Goal: Transaction & Acquisition: Purchase product/service

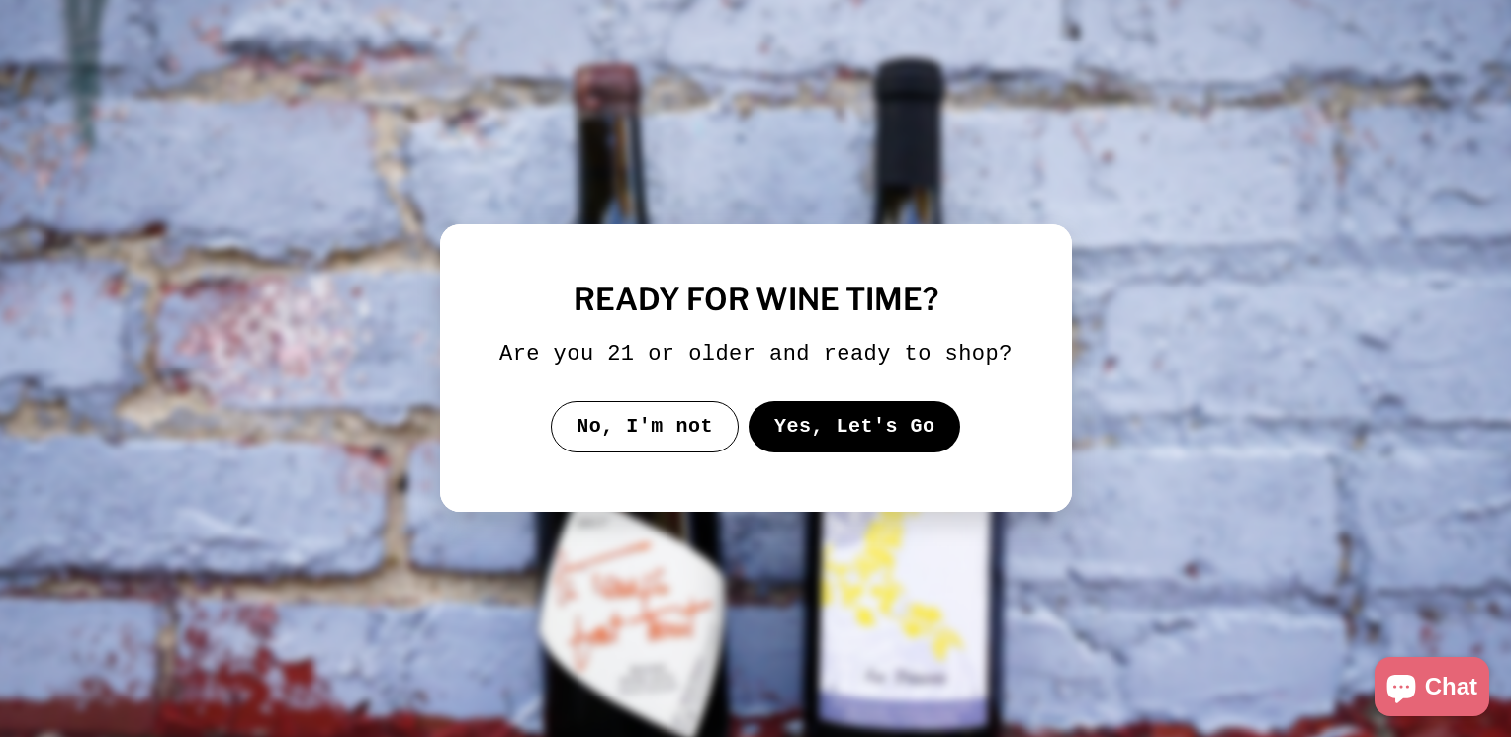
click at [842, 421] on button "Yes, Let's Go" at bounding box center [853, 426] width 213 height 51
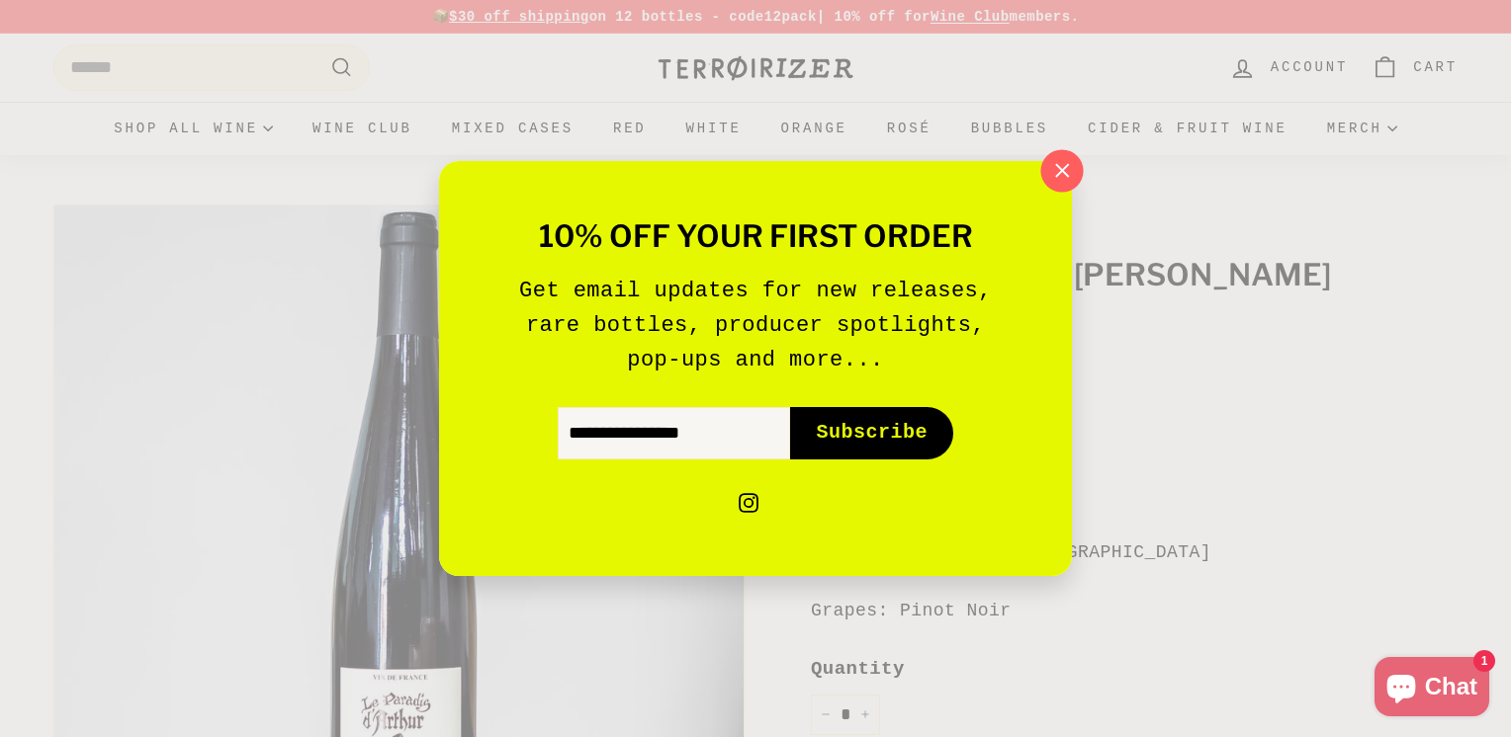
click at [1070, 168] on icon "button" at bounding box center [1062, 171] width 30 height 30
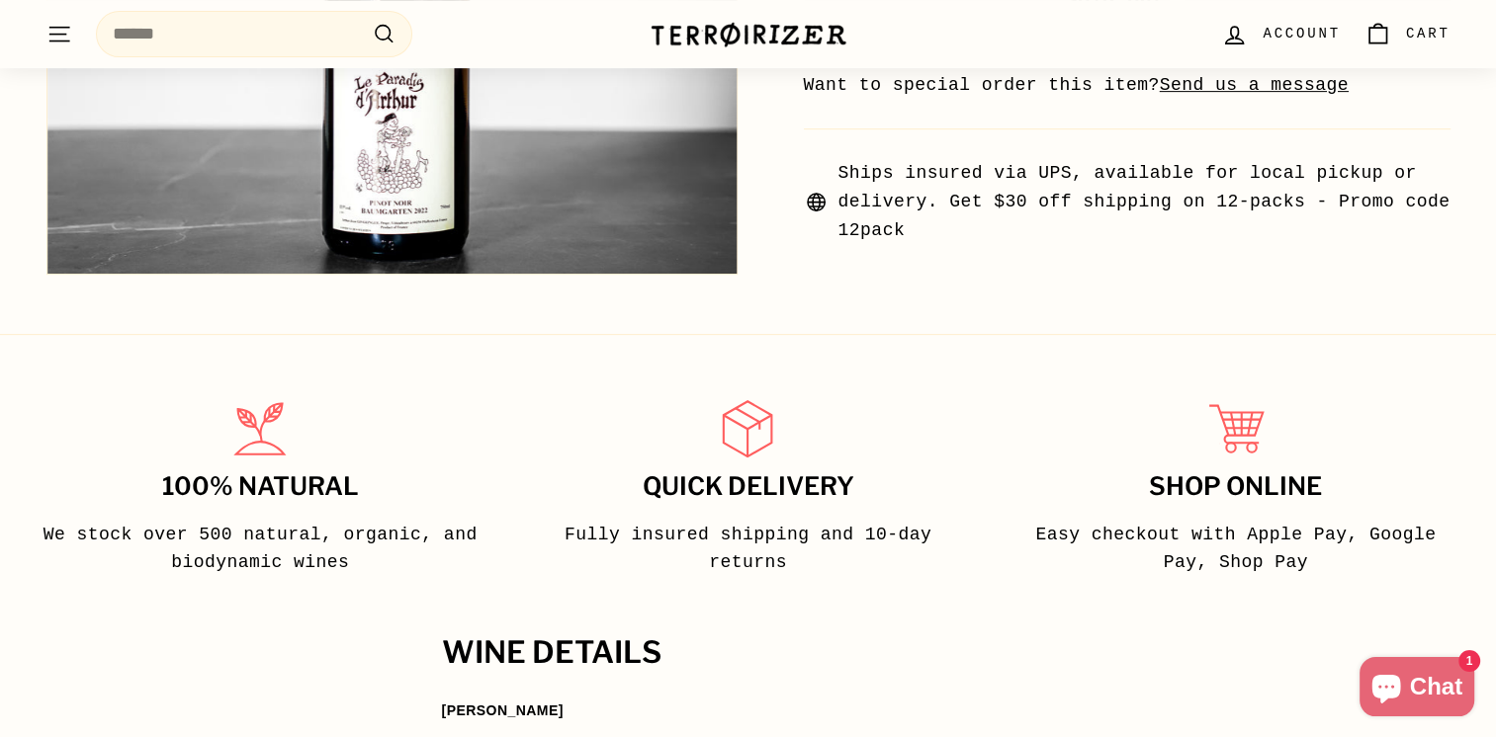
scroll to position [890, 0]
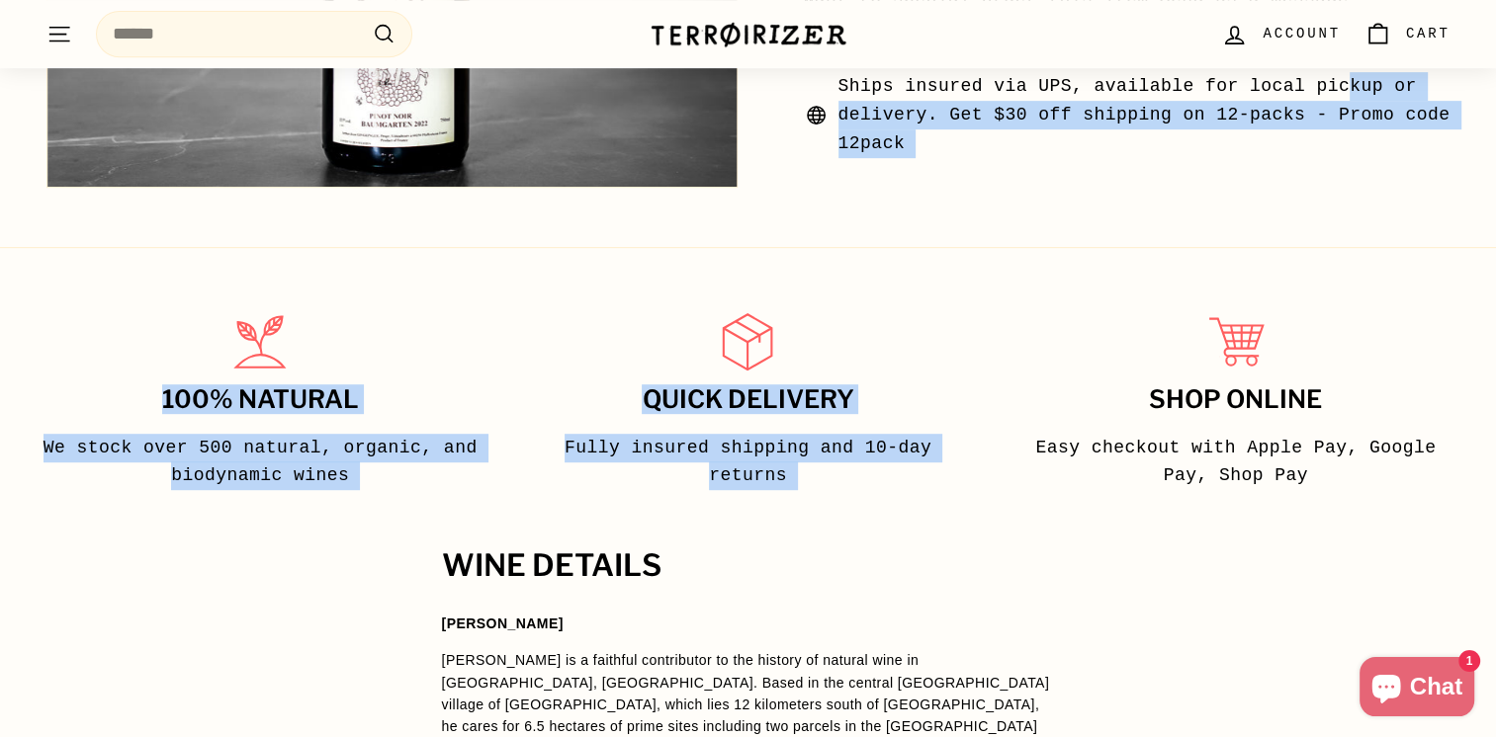
click at [875, 249] on div "100% Natural We stock over 500 natural, organic, and biodynamic wines Quick del…" at bounding box center [748, 379] width 1496 height 265
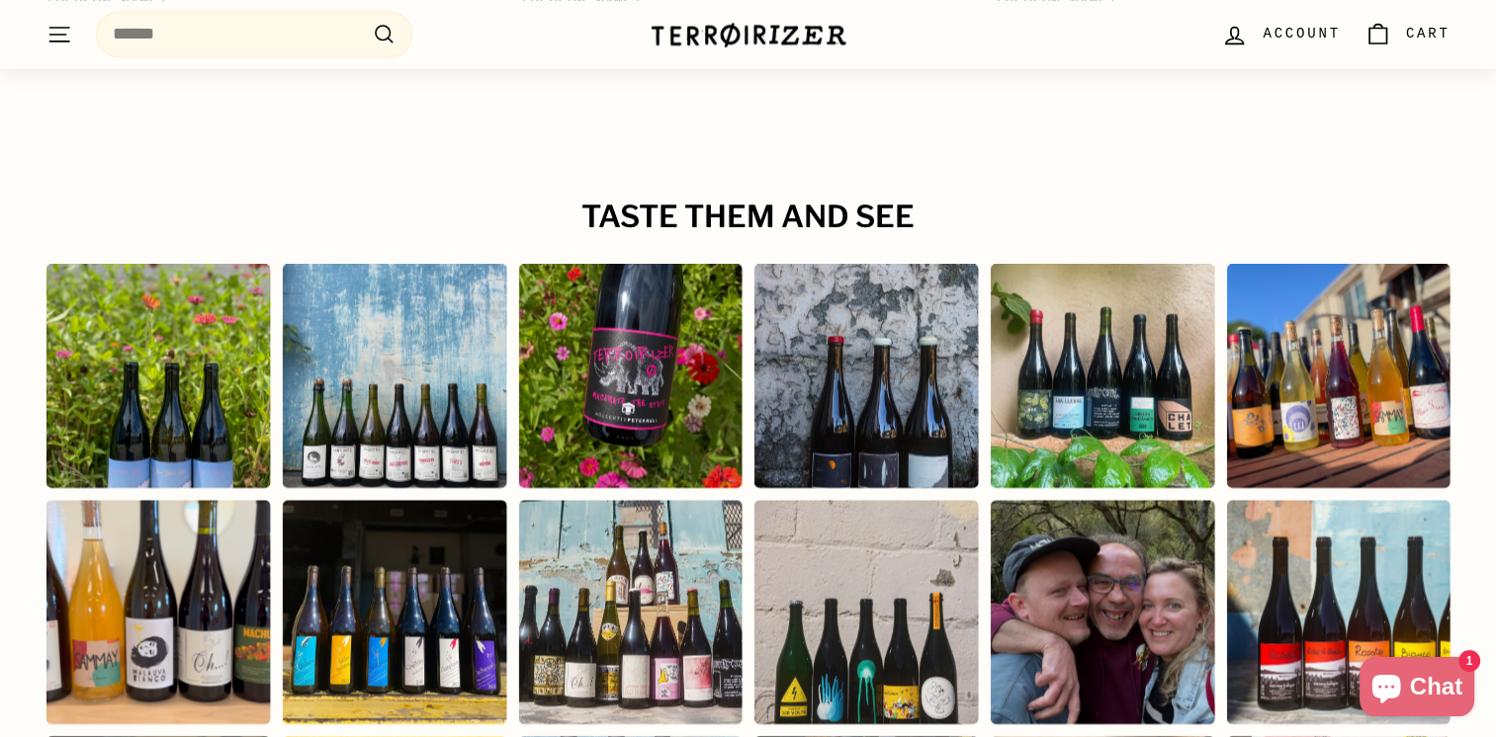
scroll to position [3361, 0]
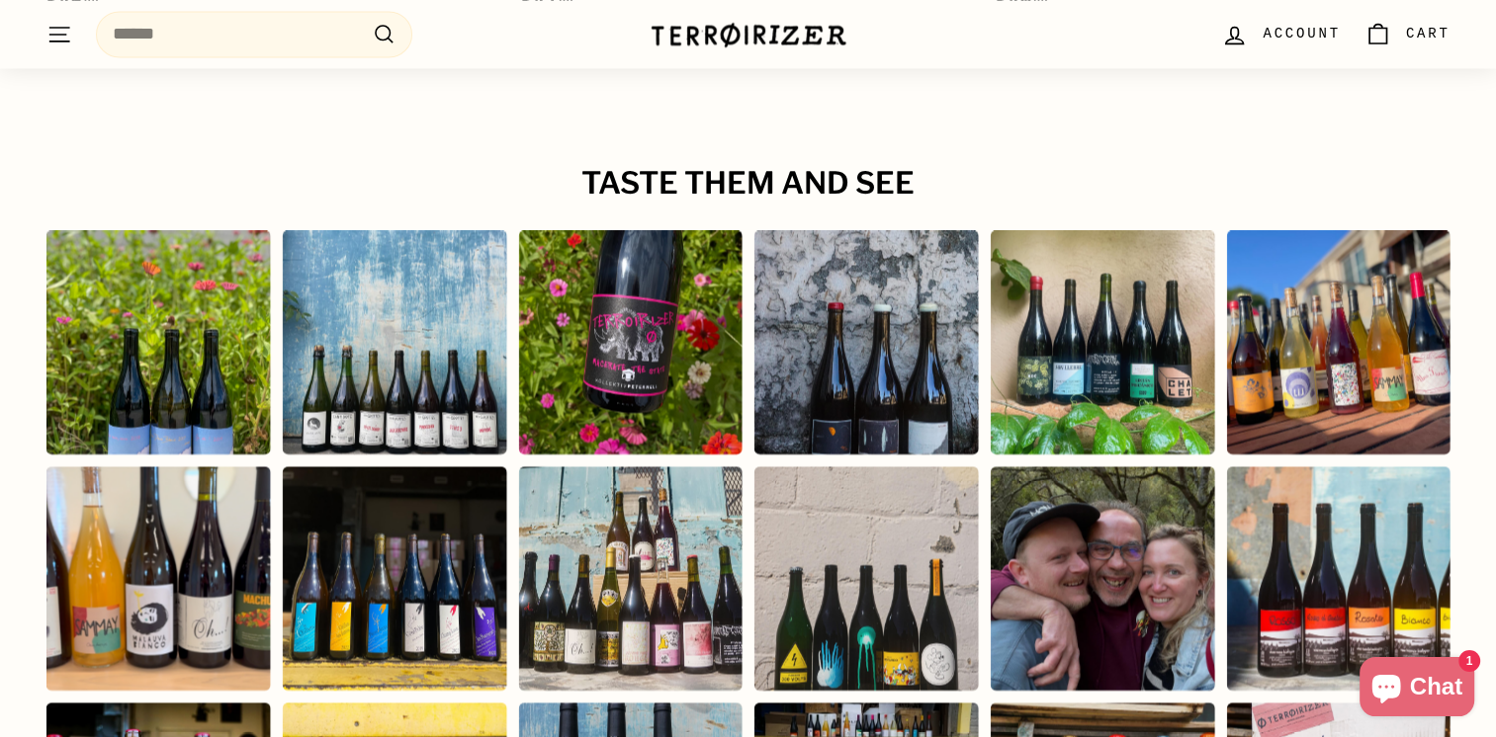
click at [145, 330] on div "Instagram post opens in a popup" at bounding box center [157, 342] width 224 height 224
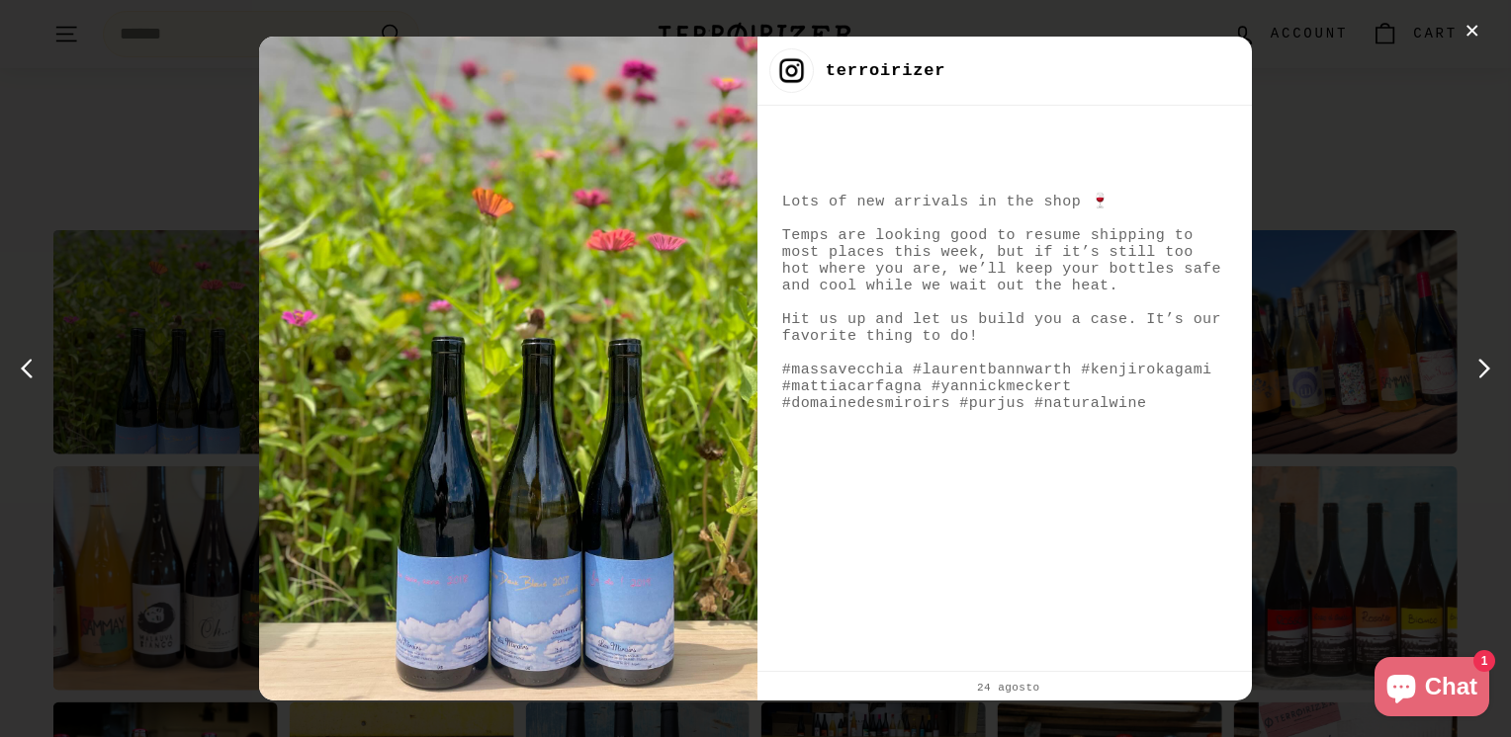
drag, startPoint x: 930, startPoint y: 519, endPoint x: 969, endPoint y: 575, distance: 68.3
click at [969, 575] on div "Lots of new arrivals in the shop 🍷 Temps are looking good to resume shipping to…" at bounding box center [1004, 411] width 494 height 518
click at [1474, 29] on div "✕" at bounding box center [1472, 32] width 30 height 30
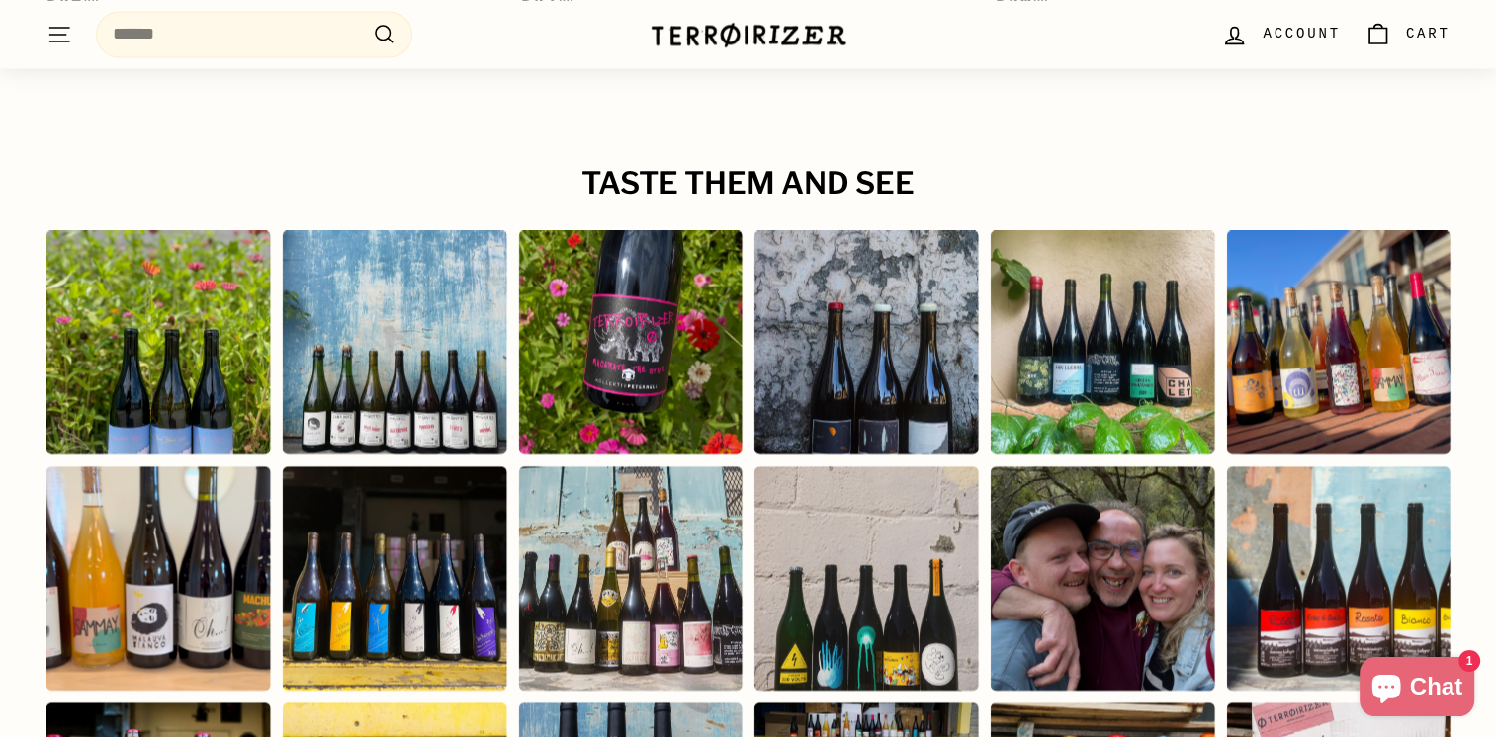
click at [412, 319] on div "Instagram post opens in a popup" at bounding box center [394, 342] width 224 height 224
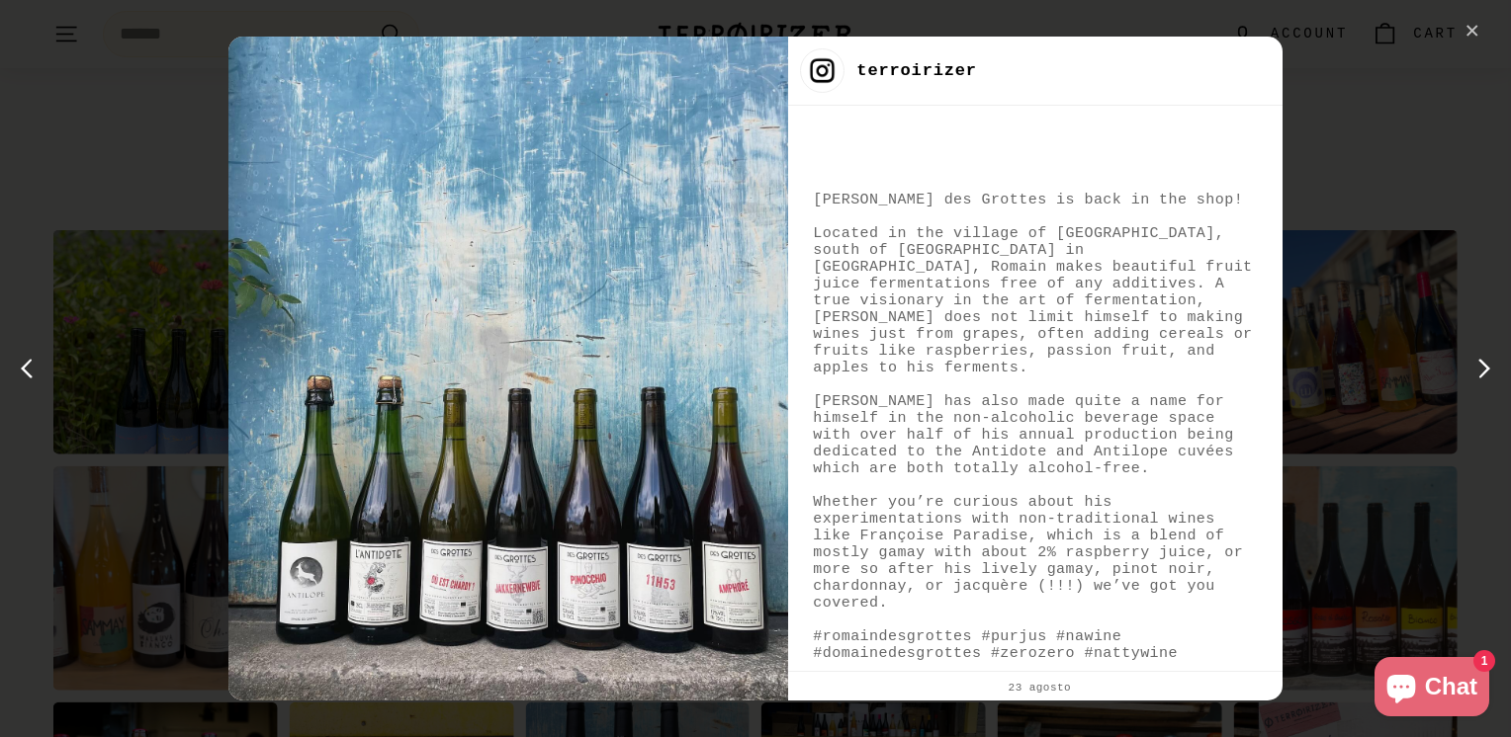
click at [1475, 34] on div "✕" at bounding box center [1472, 32] width 30 height 30
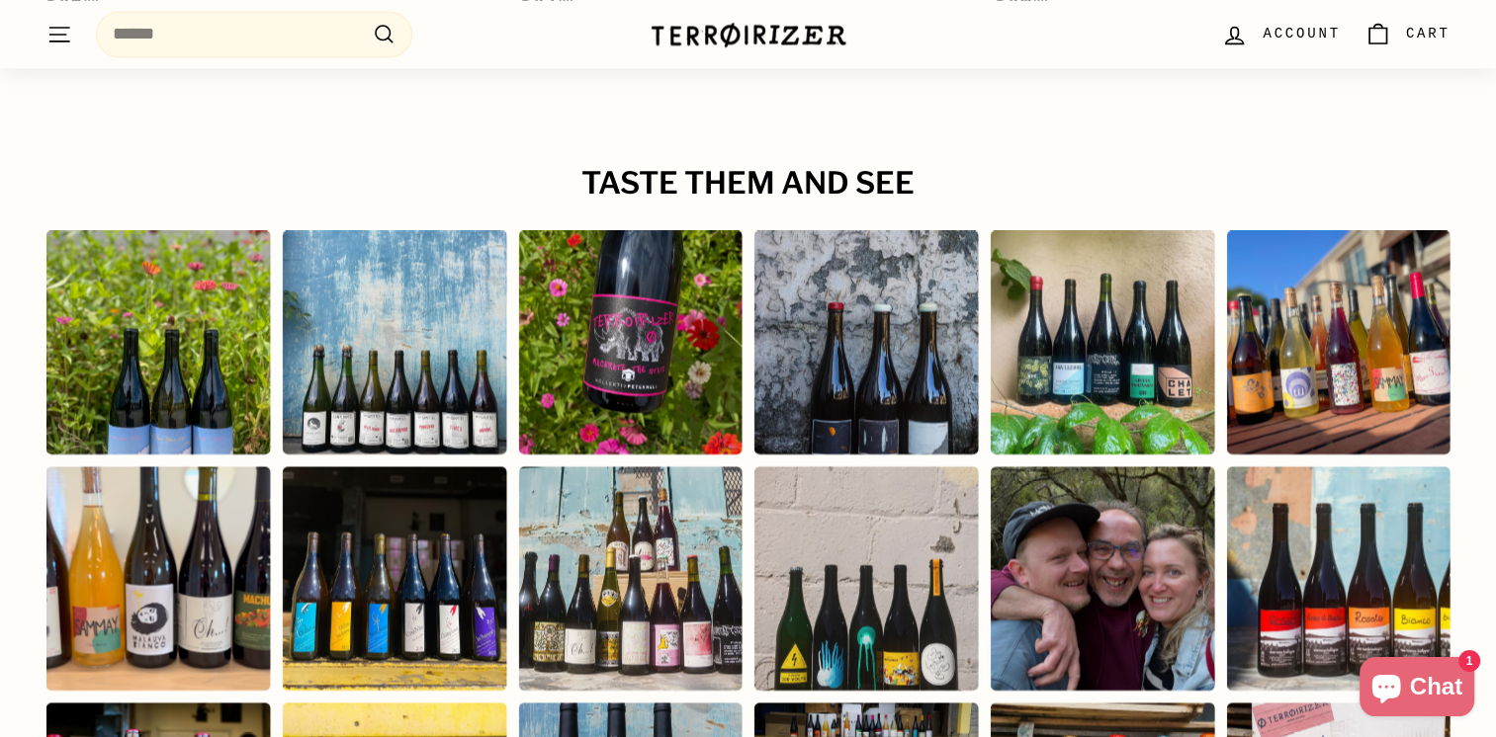
click at [629, 264] on div "Instagram post opens in a popup" at bounding box center [630, 342] width 224 height 224
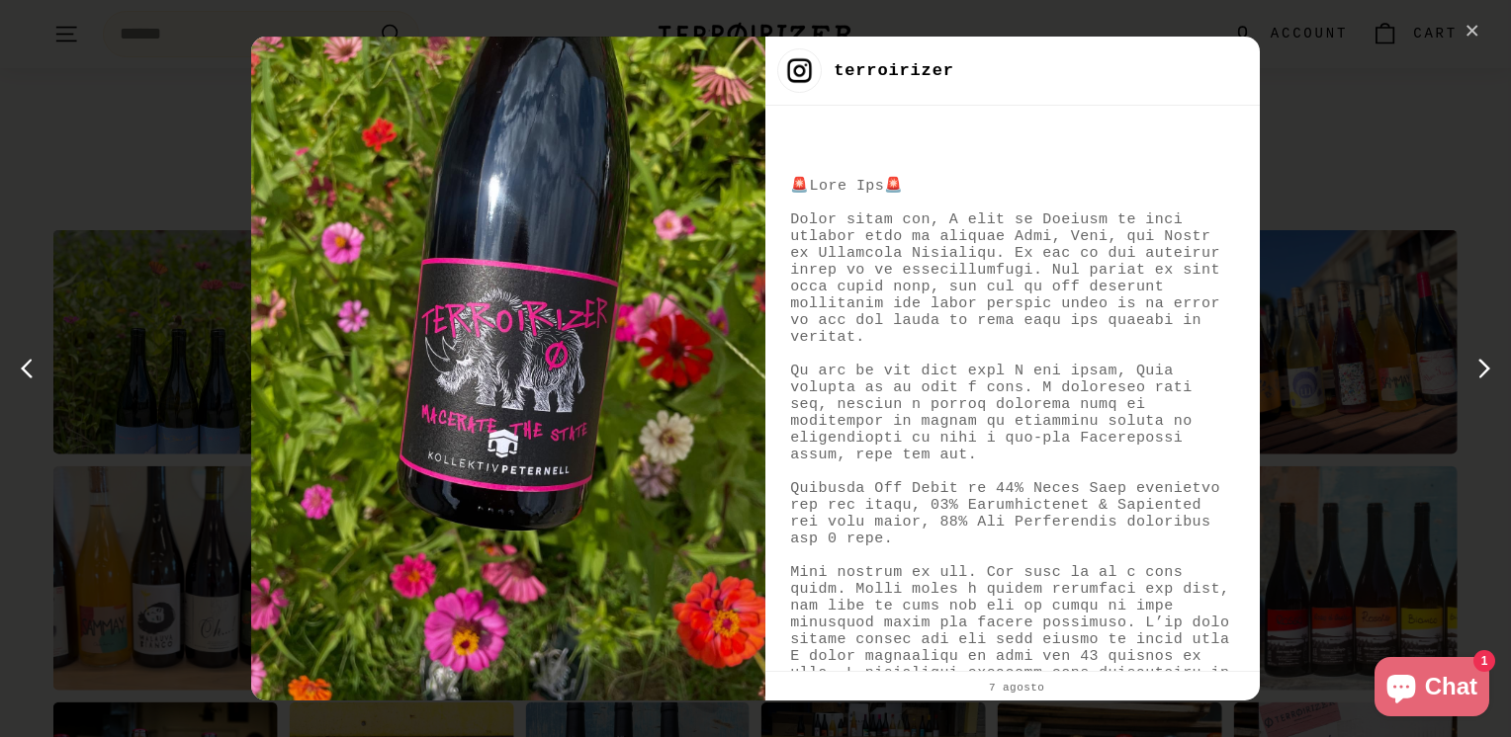
click at [1474, 30] on div "✕" at bounding box center [1472, 32] width 30 height 30
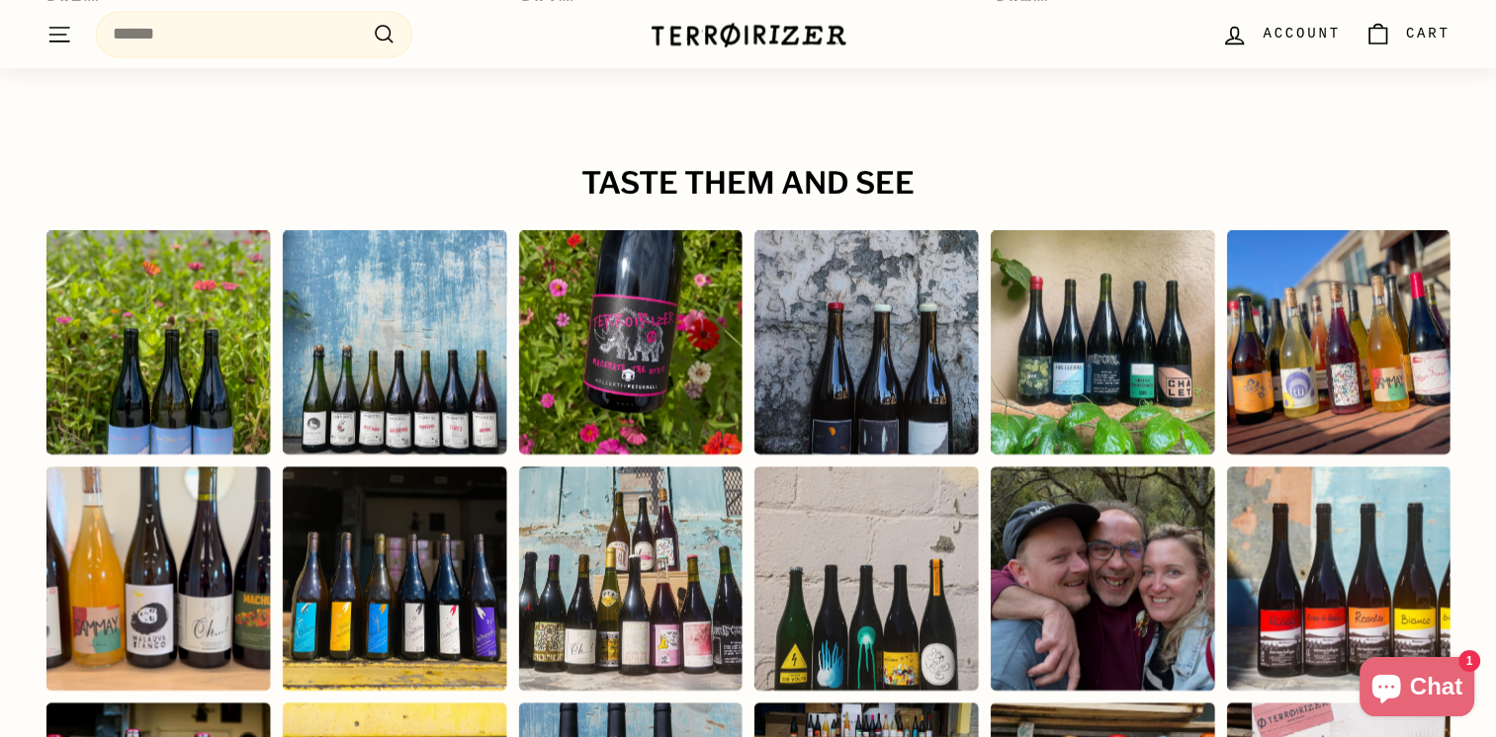
click at [922, 303] on div "Instagram post opens in a popup" at bounding box center [865, 342] width 224 height 224
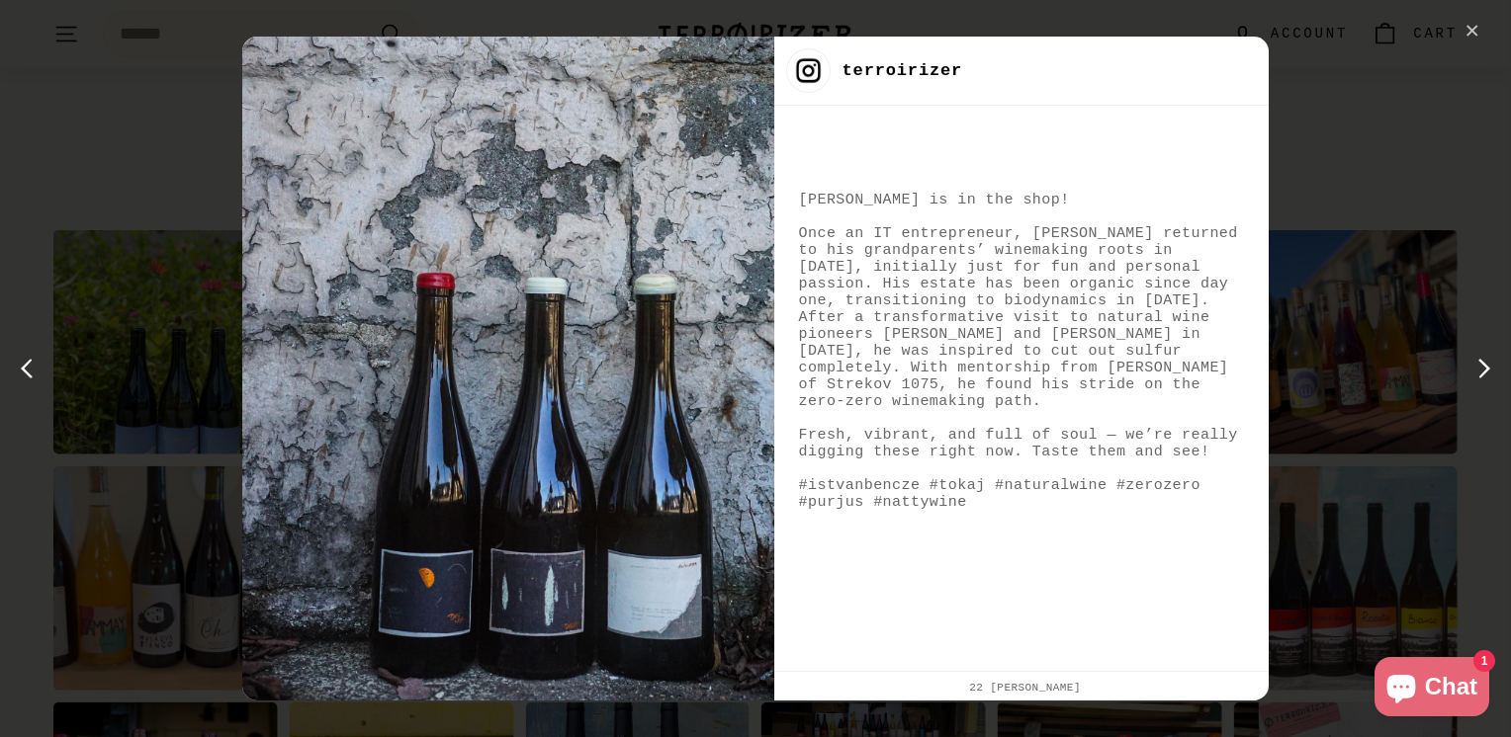
click at [1467, 25] on div "✕" at bounding box center [1472, 32] width 30 height 30
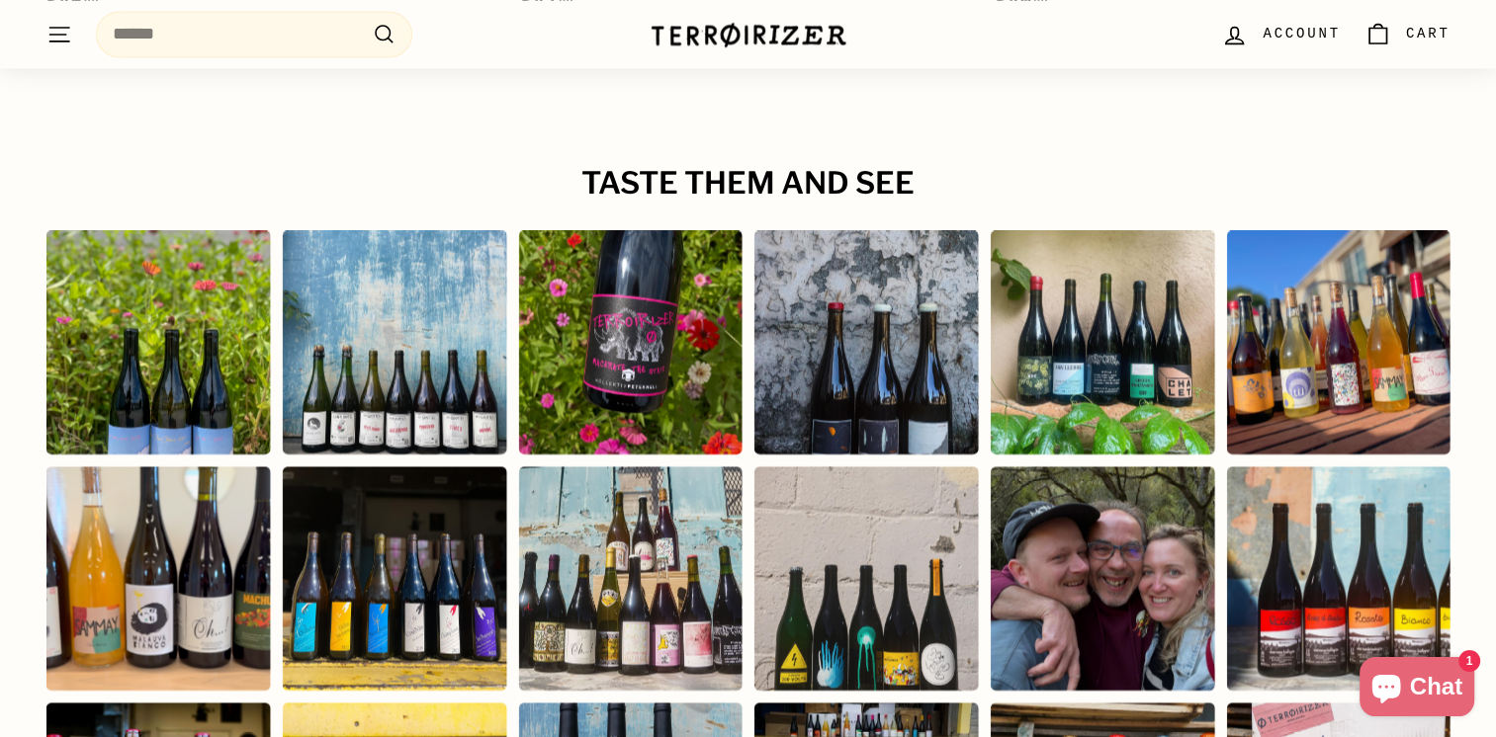
click at [1176, 257] on div "Instagram post opens in a popup" at bounding box center [1102, 342] width 224 height 224
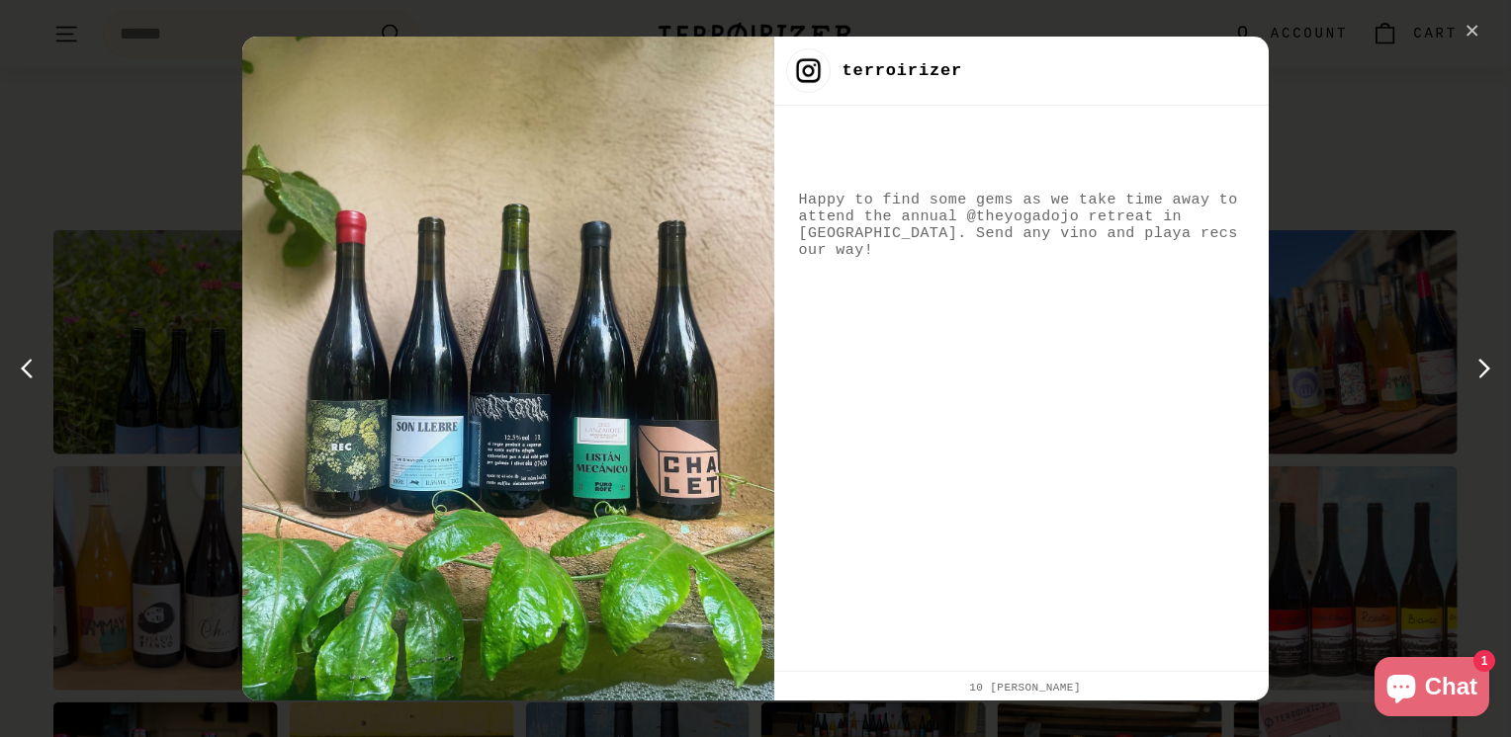
click at [1465, 26] on div "✕" at bounding box center [1472, 32] width 30 height 30
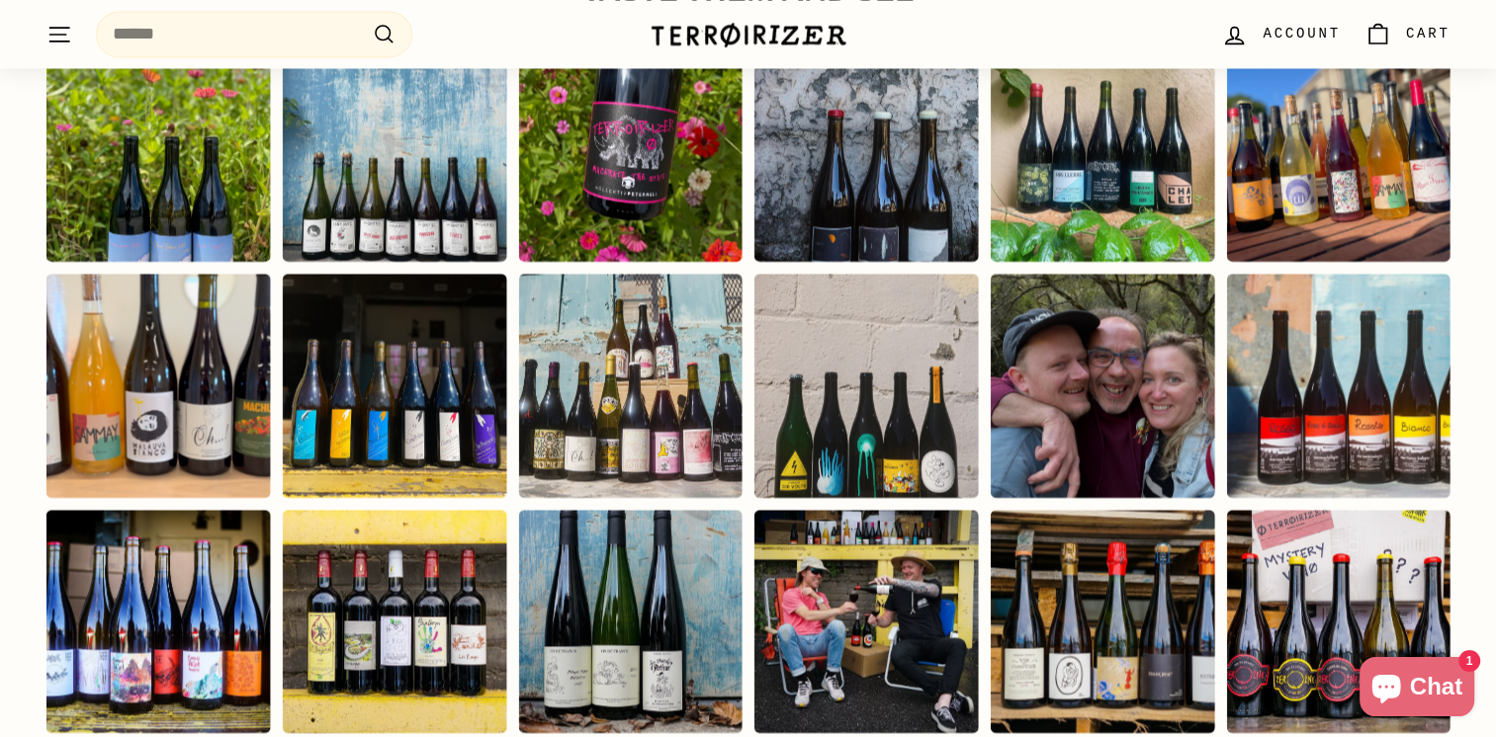
scroll to position [3559, 0]
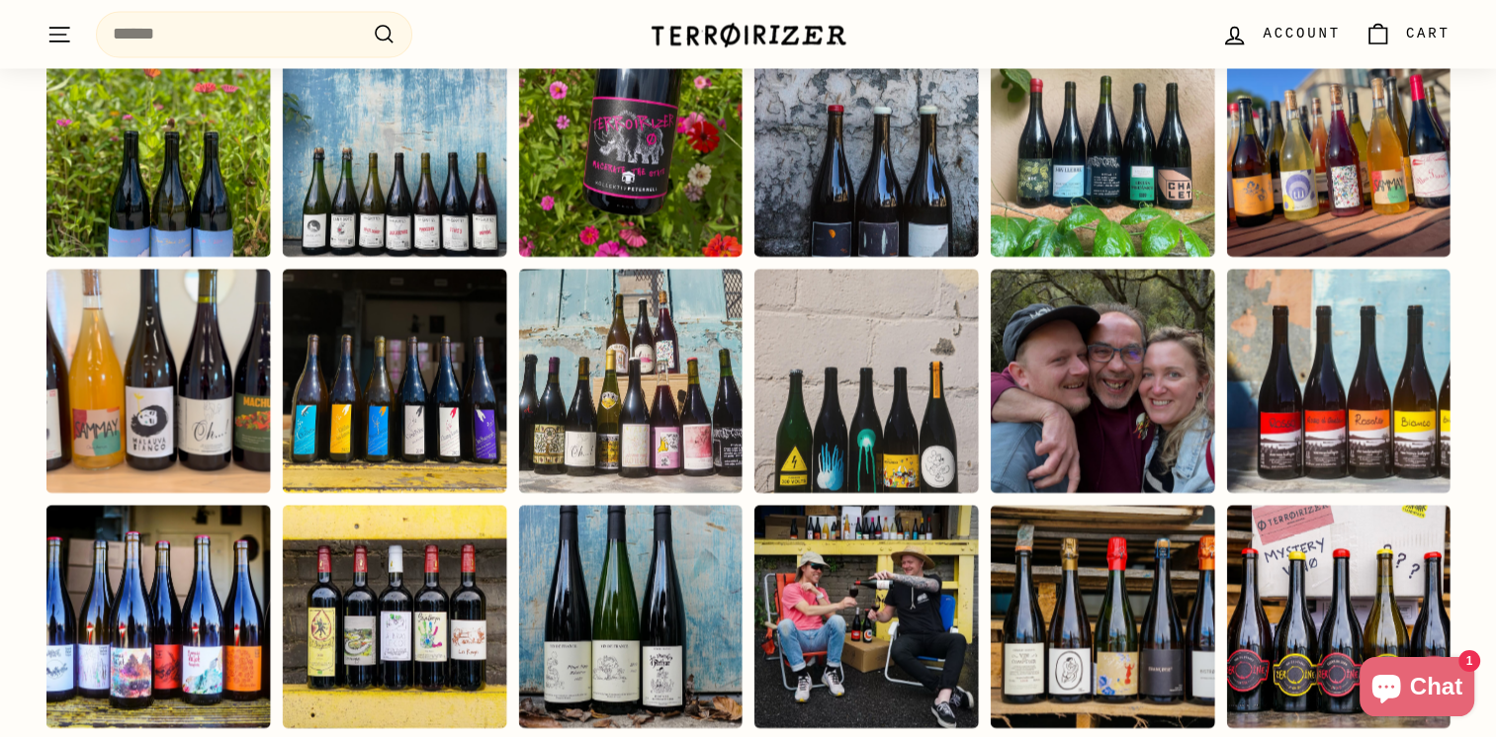
click at [1077, 299] on div "Instagram post opens in a popup" at bounding box center [1102, 381] width 224 height 224
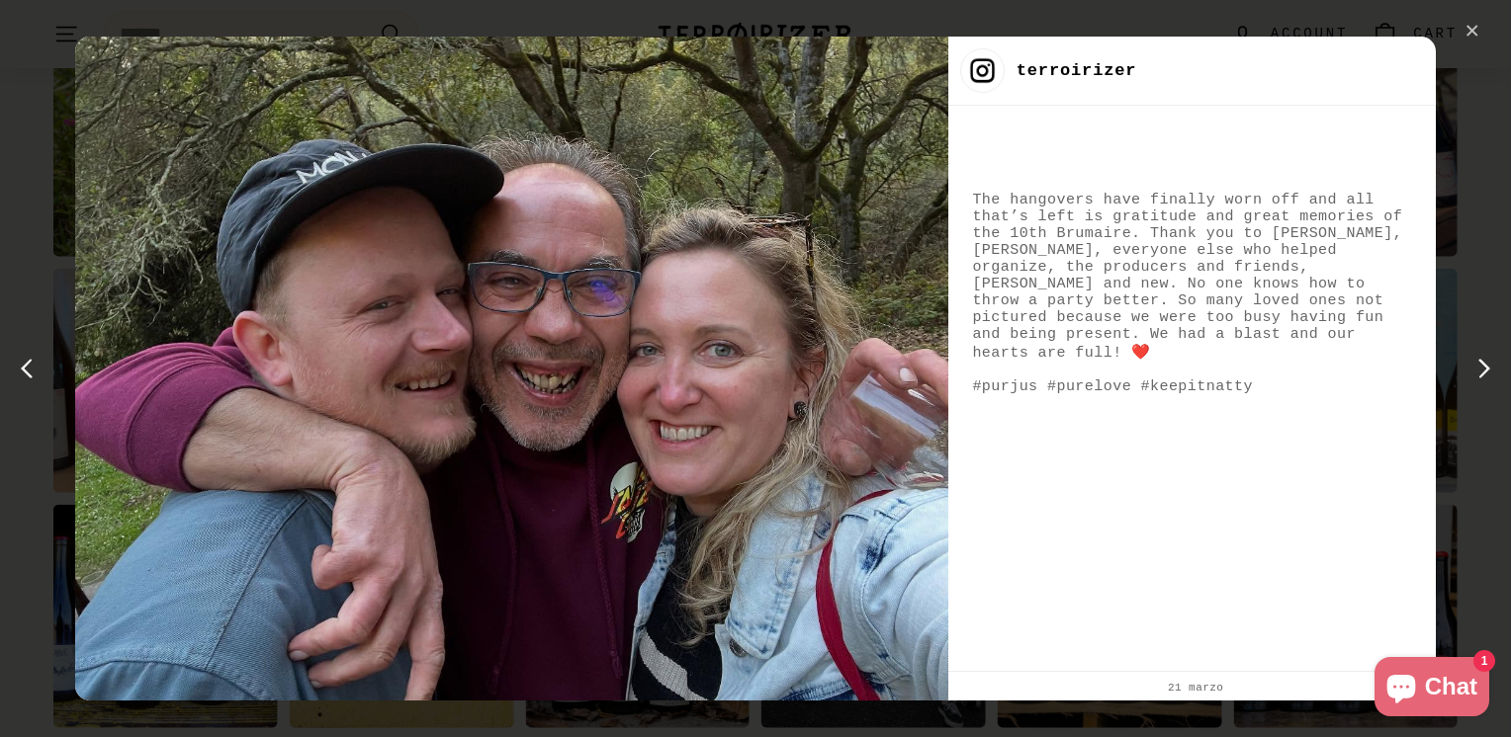
click at [1475, 26] on div "✕" at bounding box center [1472, 32] width 30 height 30
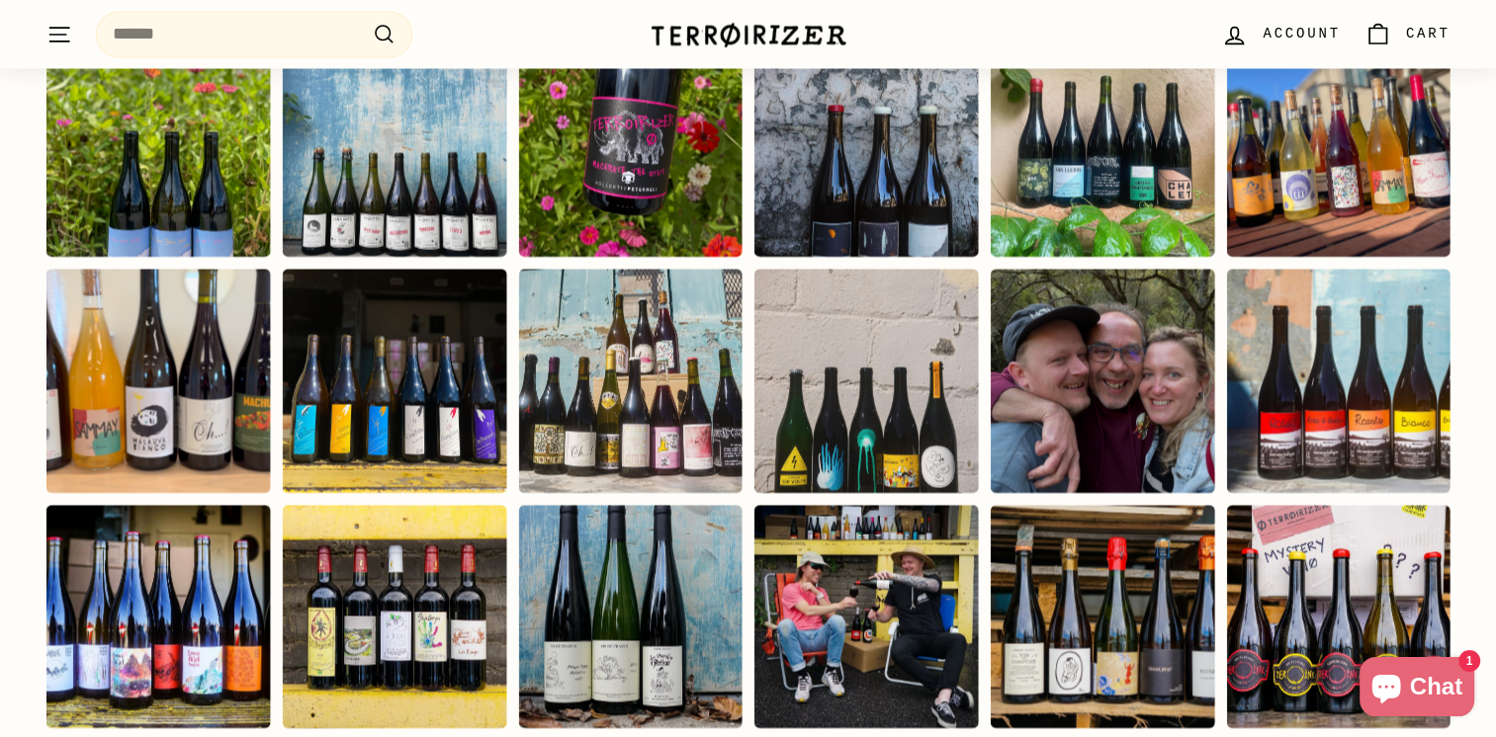
click at [177, 576] on div "Instagram post opens in a popup" at bounding box center [157, 616] width 224 height 224
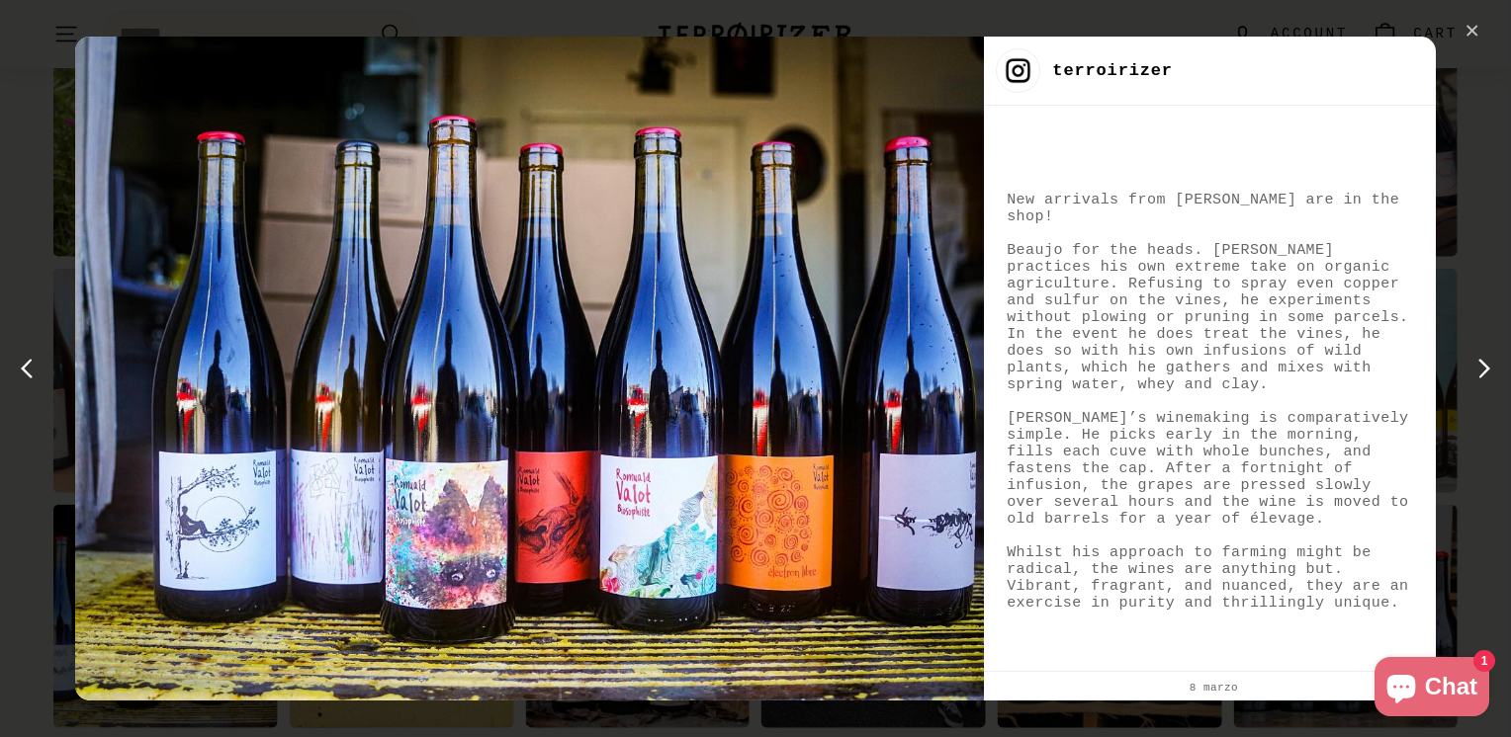
click at [1471, 26] on div "✕" at bounding box center [1472, 32] width 30 height 30
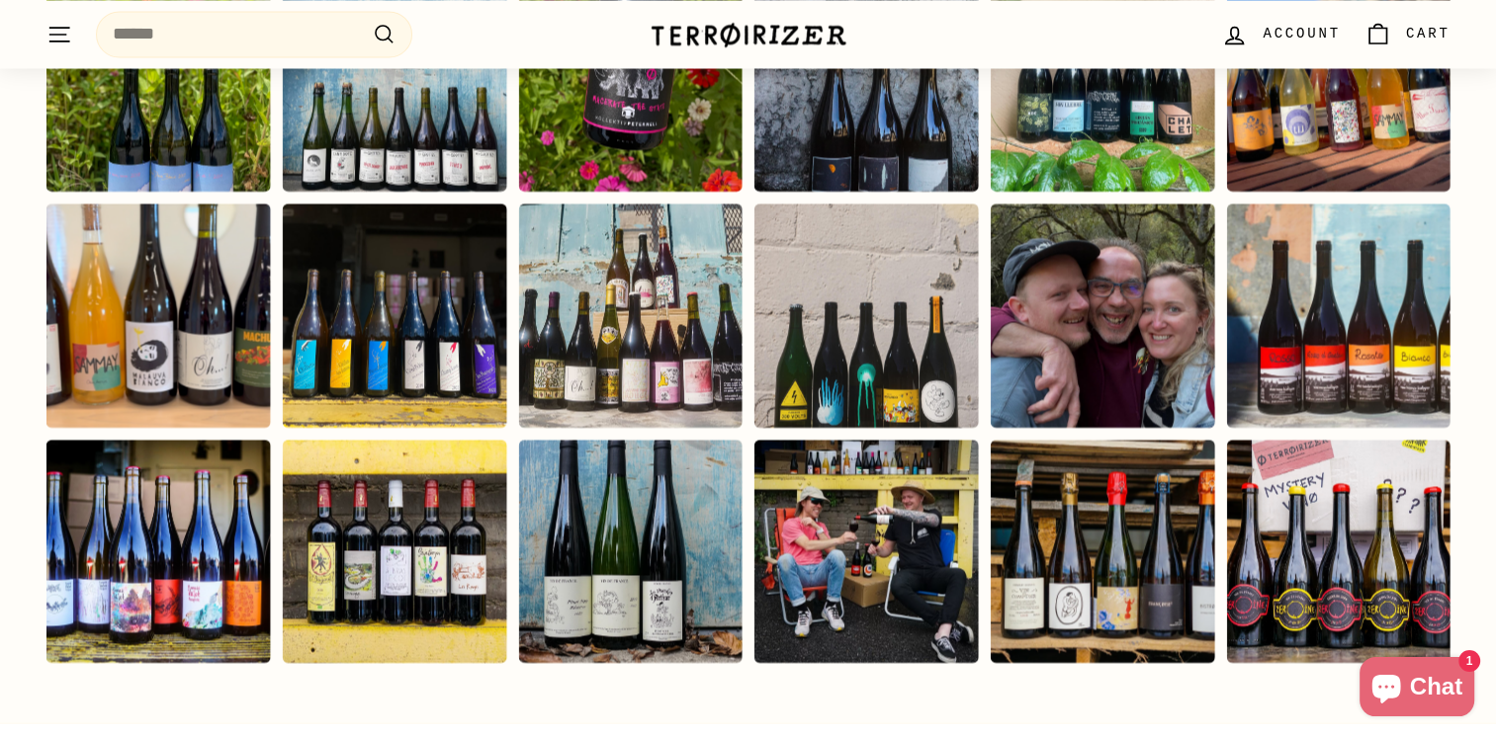
scroll to position [3658, 0]
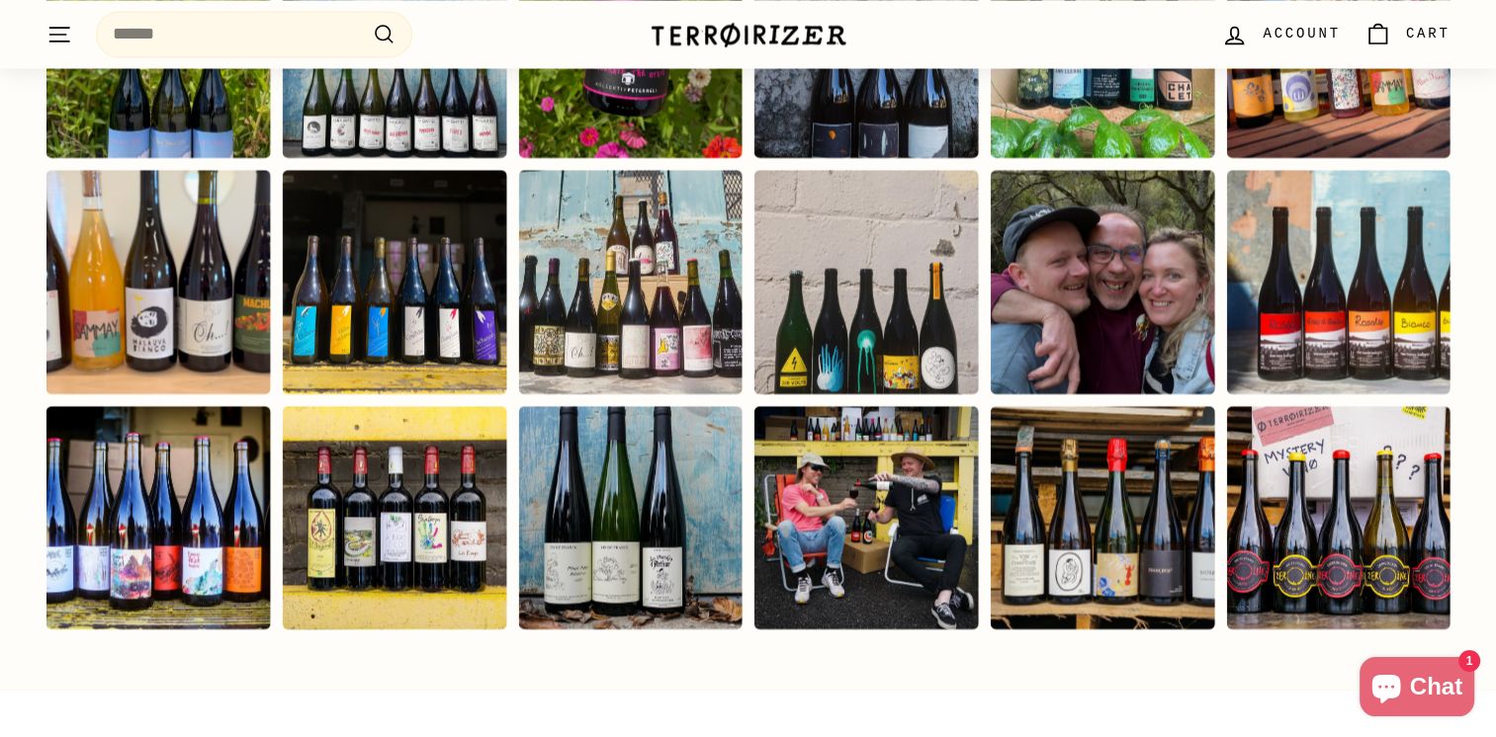
click at [1071, 419] on div "Instagram post opens in a popup" at bounding box center [1102, 517] width 224 height 224
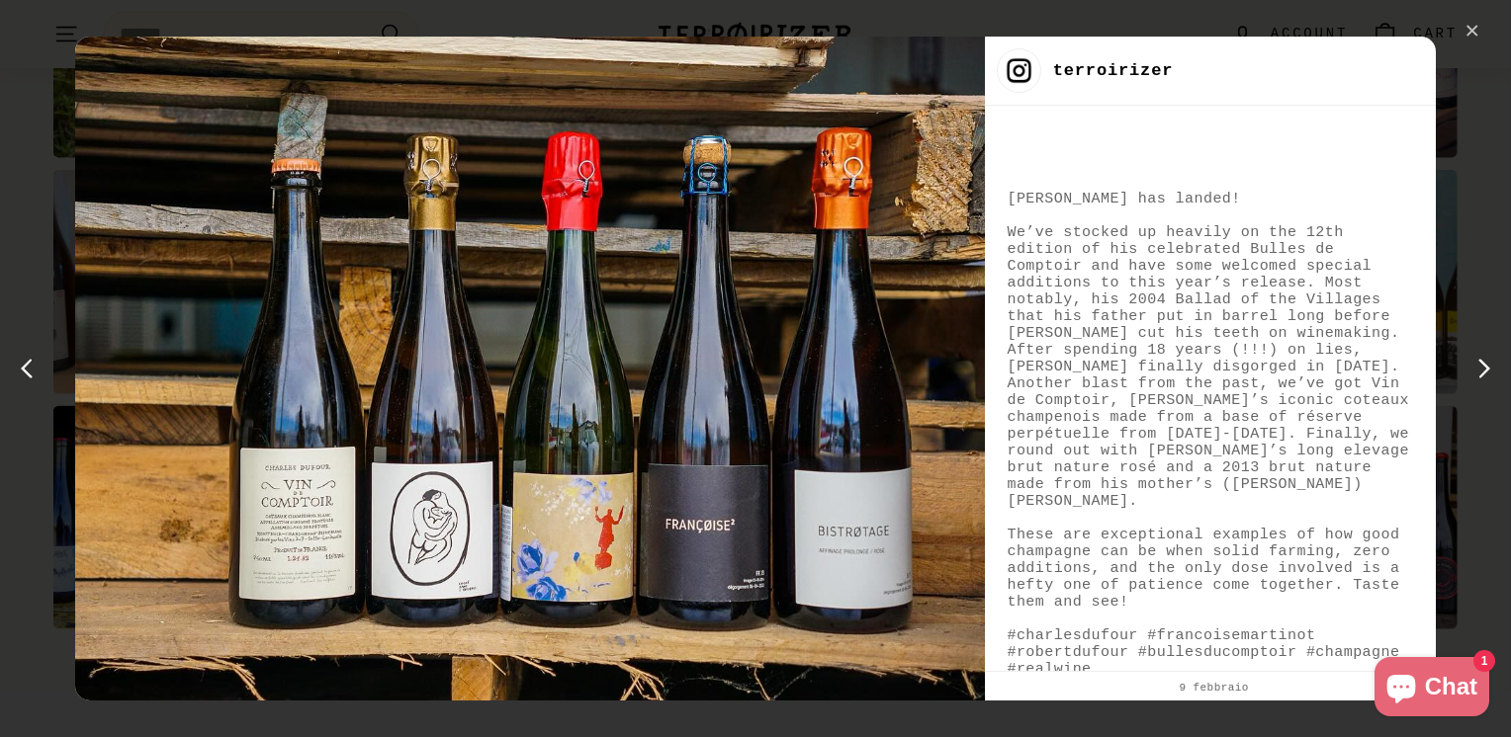
click at [1466, 25] on div "✕" at bounding box center [1472, 32] width 30 height 30
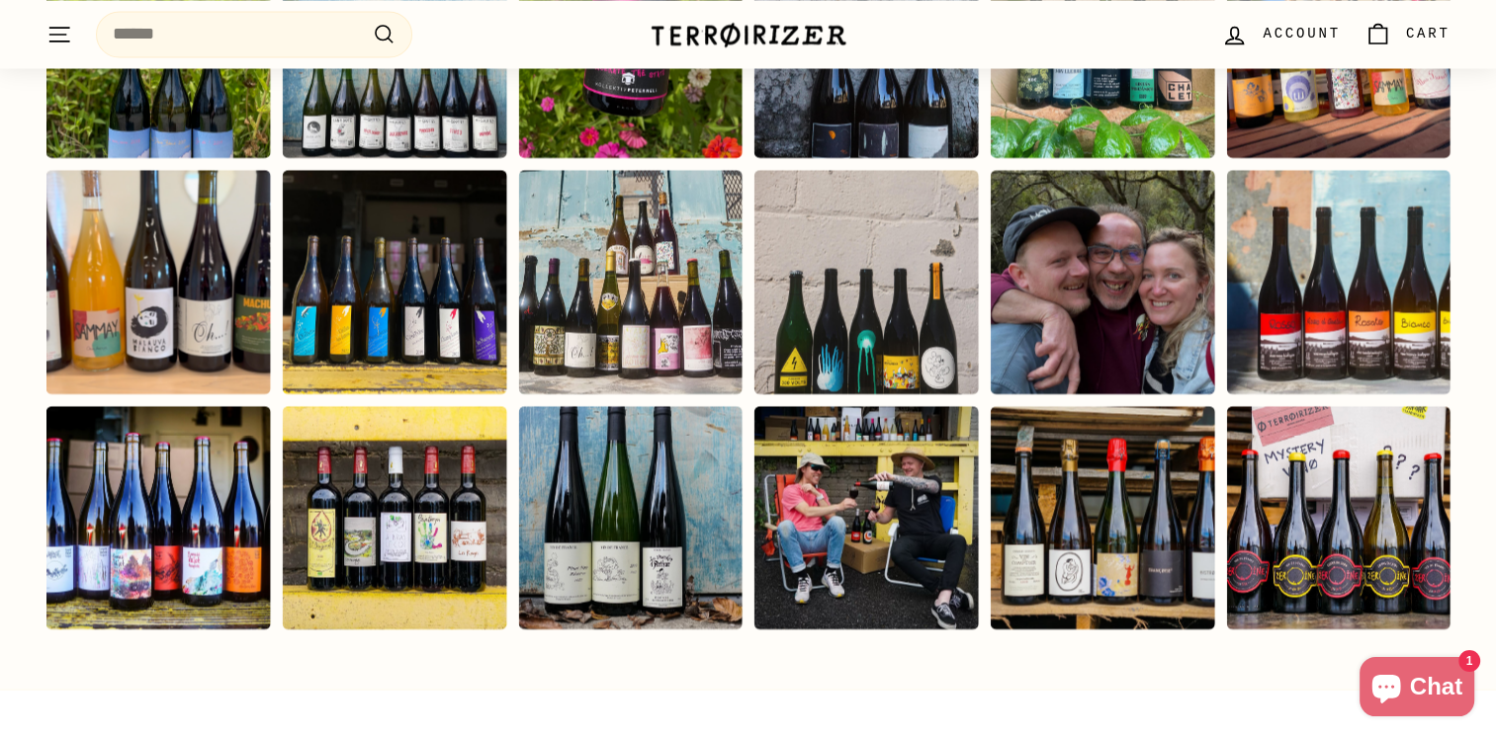
click at [1372, 251] on div "Instagram post opens in a popup" at bounding box center [1338, 282] width 224 height 224
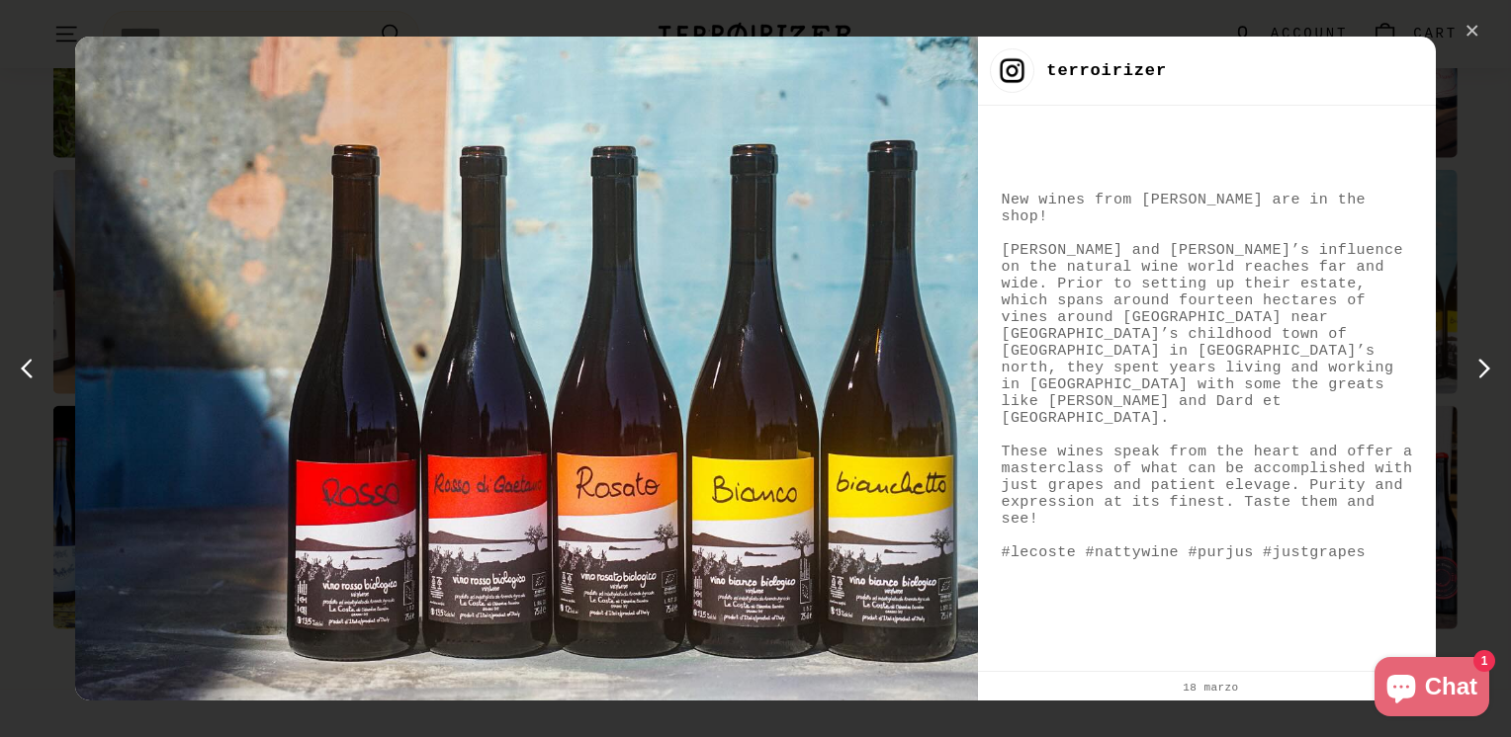
click at [1471, 37] on div "✕" at bounding box center [1472, 32] width 30 height 30
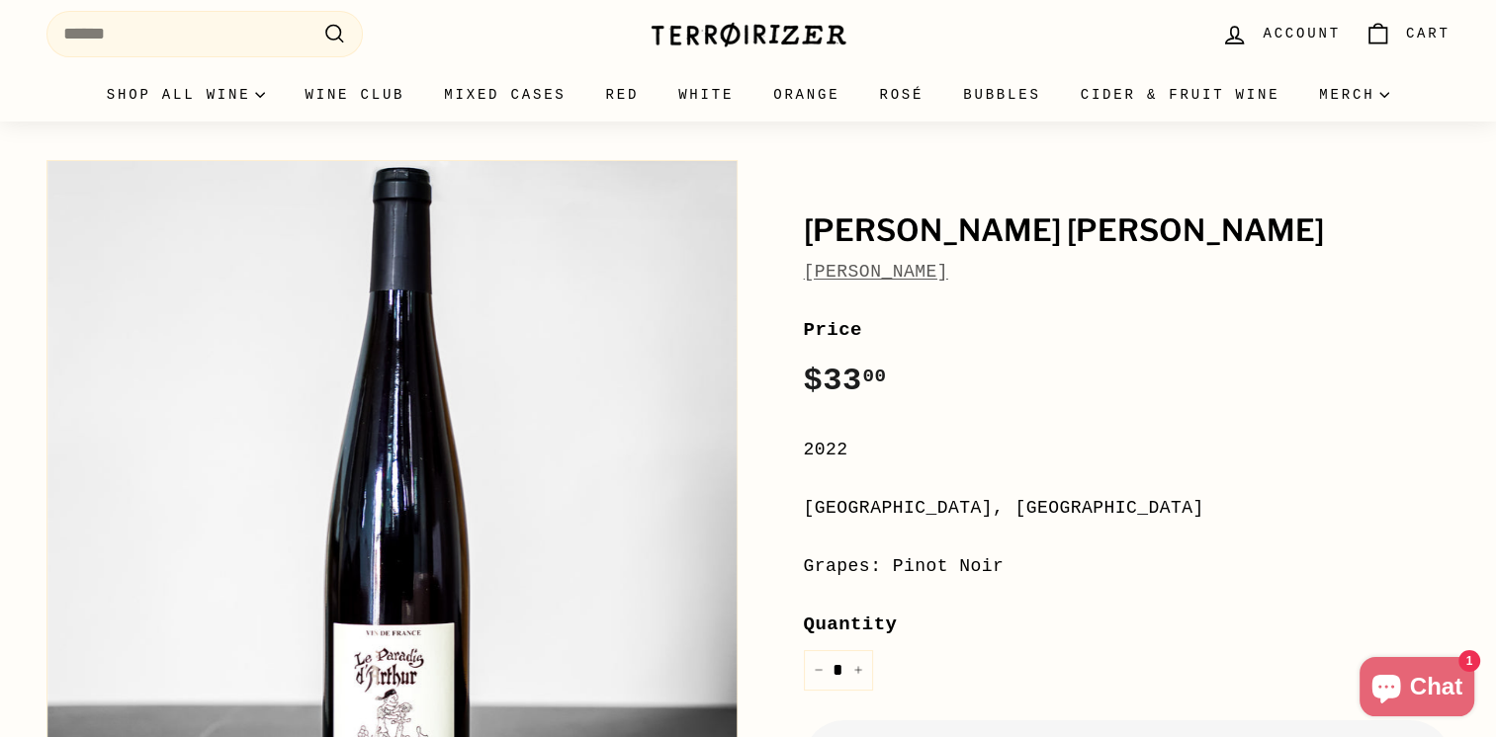
scroll to position [0, 0]
